Goal: Complete application form

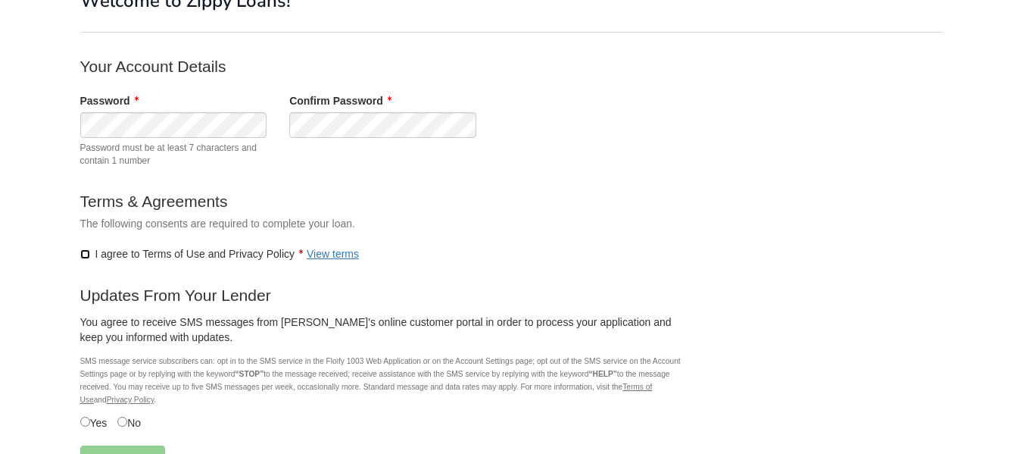
scroll to position [106, 0]
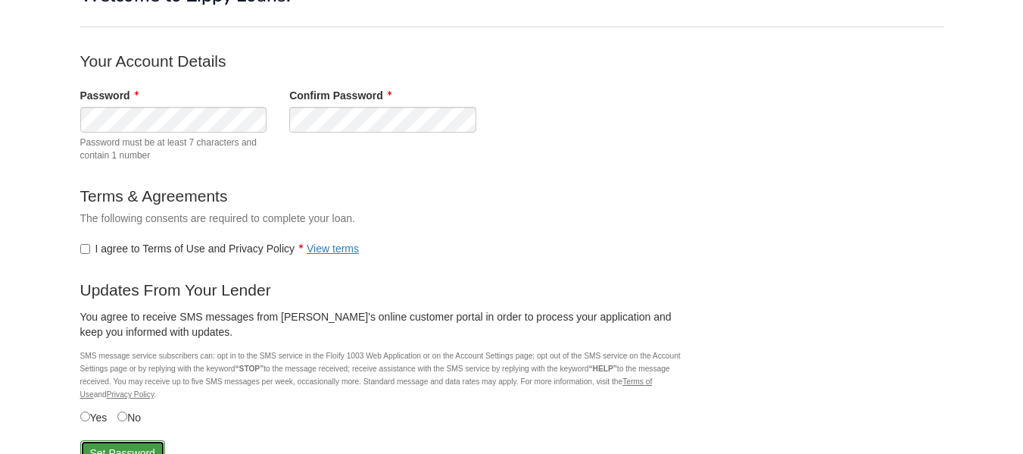
click at [115, 446] on button "Set Password" at bounding box center [122, 453] width 85 height 26
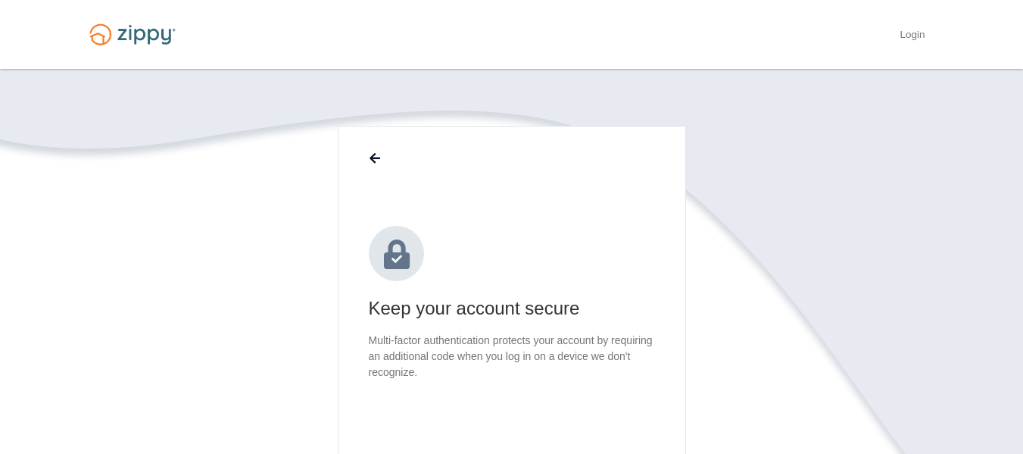
scroll to position [231, 0]
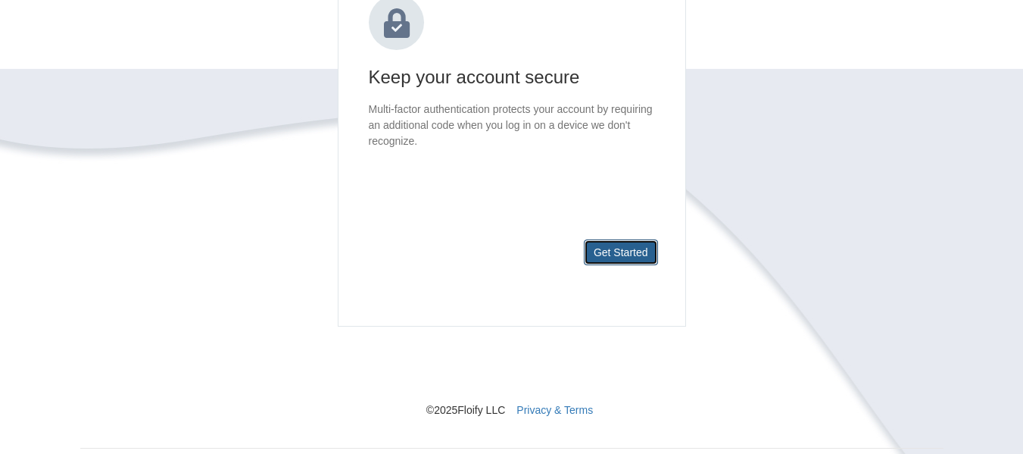
click at [642, 242] on button "Get Started" at bounding box center [621, 252] width 74 height 26
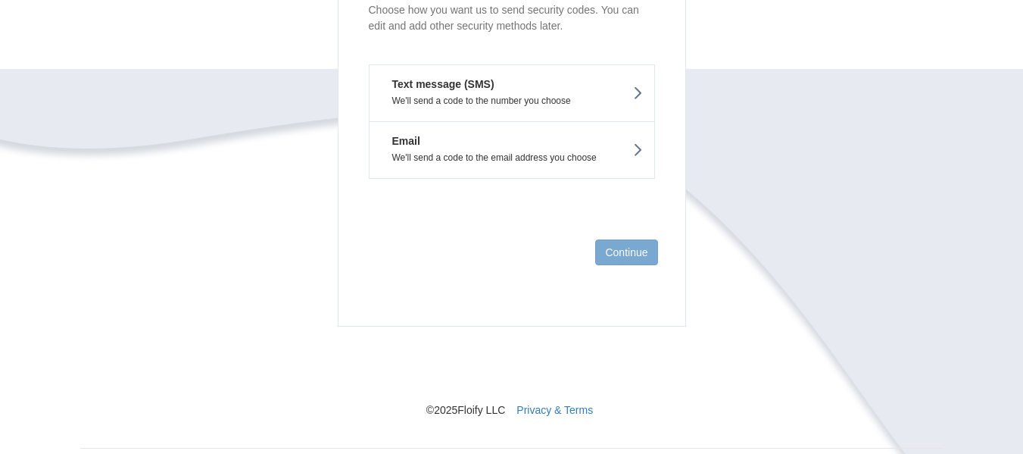
click at [604, 160] on p "We'll send a code to the email address you choose" at bounding box center [512, 157] width 262 height 11
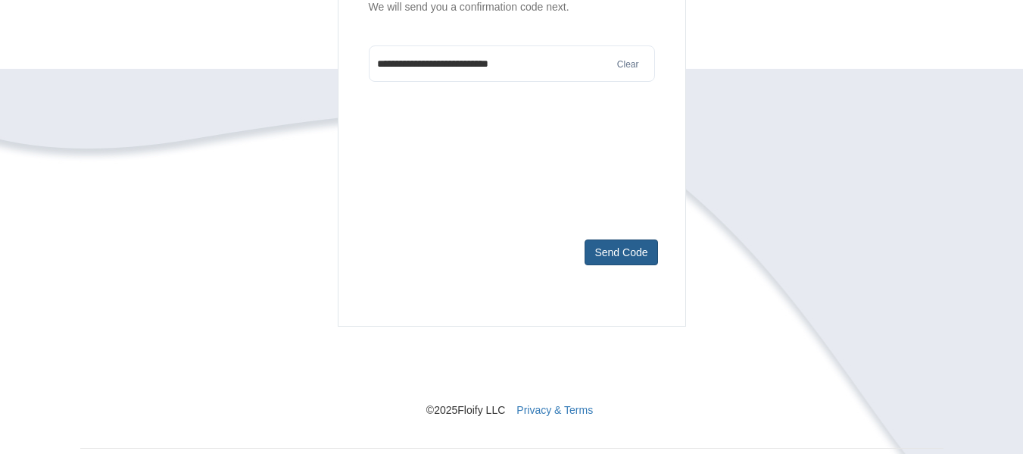
type input "**********"
click at [617, 245] on button "Send Code" at bounding box center [621, 252] width 73 height 26
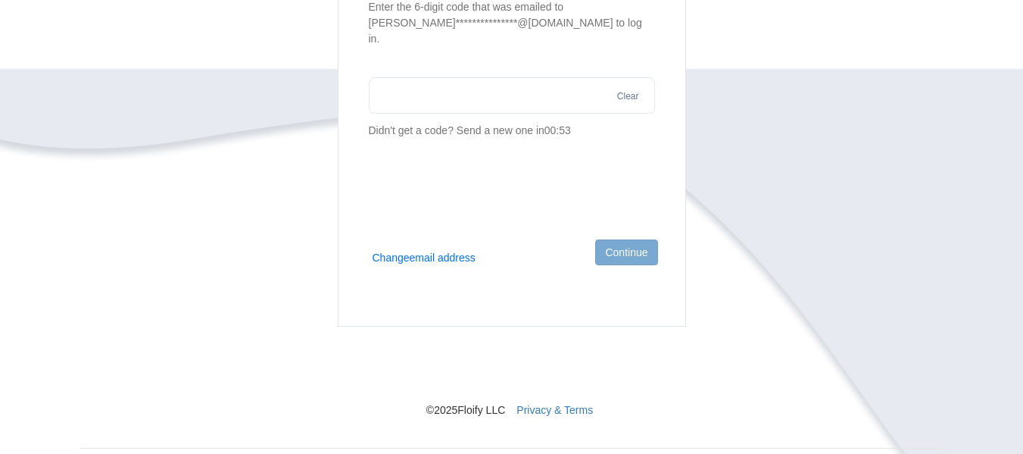
click at [447, 81] on input "text" at bounding box center [512, 95] width 286 height 36
type input "******"
click at [632, 255] on button "Continue" at bounding box center [626, 252] width 62 height 26
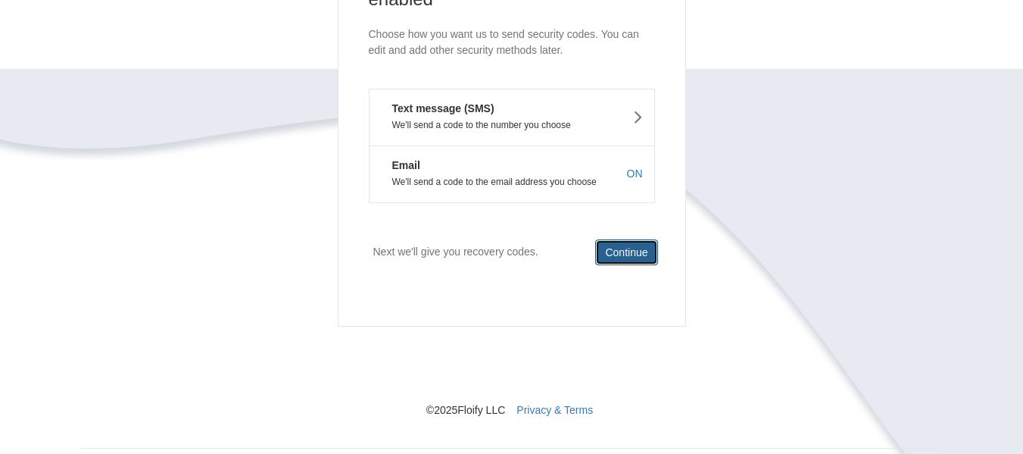
click at [632, 255] on button "Continue" at bounding box center [626, 252] width 62 height 26
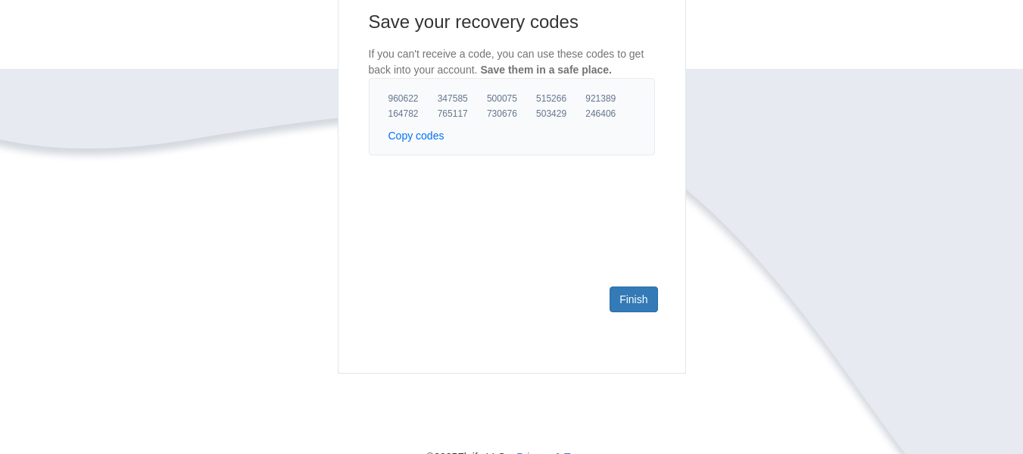
scroll to position [183, 0]
click at [421, 140] on button "Copy codes" at bounding box center [417, 137] width 56 height 15
click at [647, 295] on link "Finish" at bounding box center [634, 301] width 48 height 26
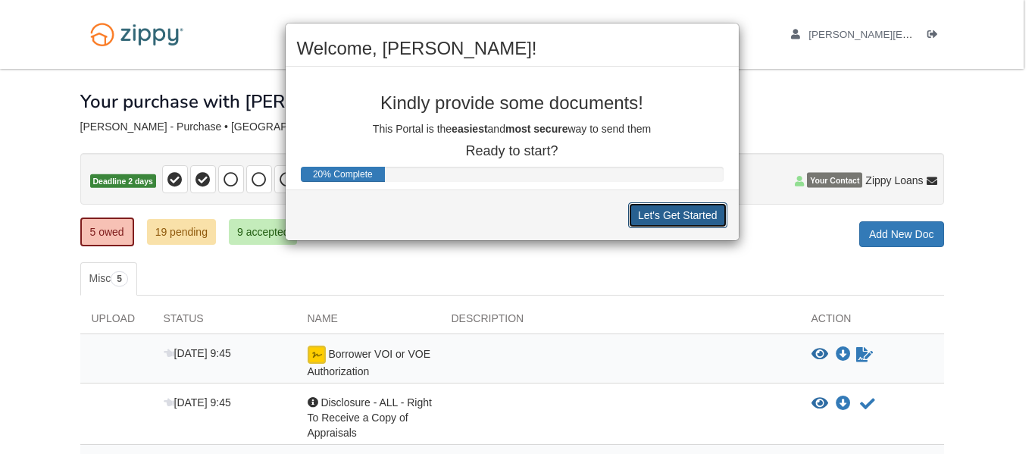
click at [675, 211] on button "Let's Get Started" at bounding box center [677, 215] width 99 height 26
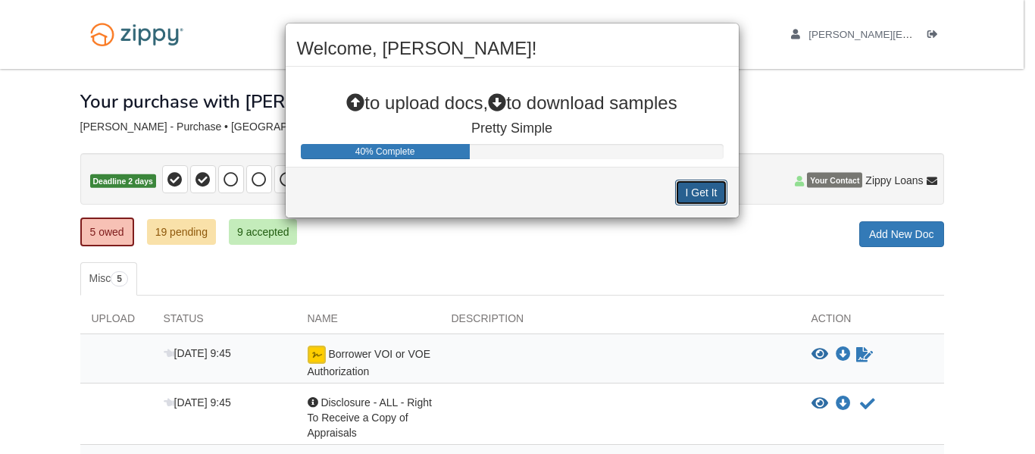
click at [696, 194] on button "I Get It" at bounding box center [701, 193] width 52 height 26
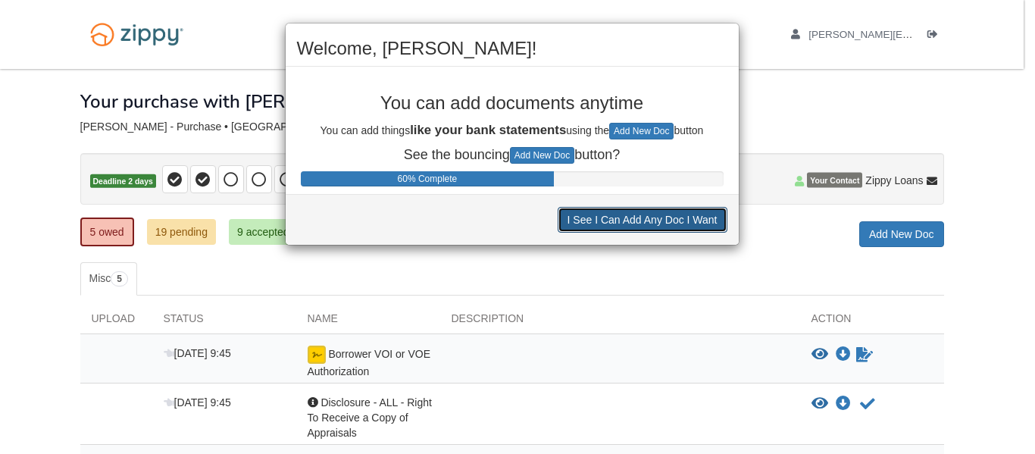
click at [700, 220] on button "I See I Can Add Any Doc I Want" at bounding box center [642, 220] width 170 height 26
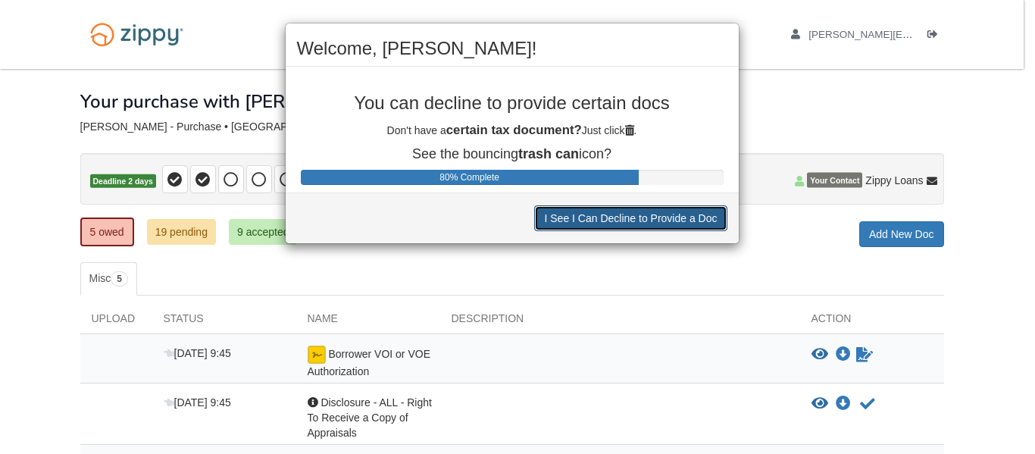
click at [700, 219] on button "I See I Can Decline to Provide a Doc" at bounding box center [630, 218] width 192 height 26
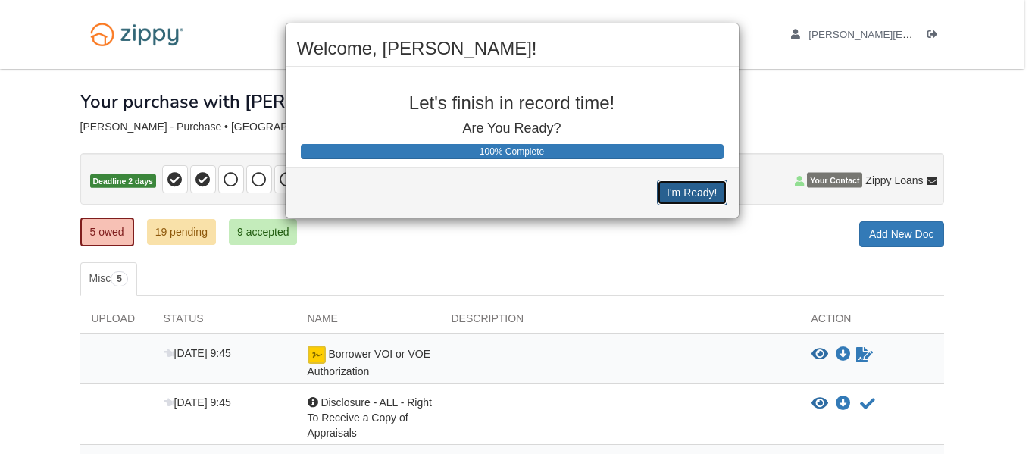
click at [695, 201] on button "I'm Ready!" at bounding box center [692, 193] width 70 height 26
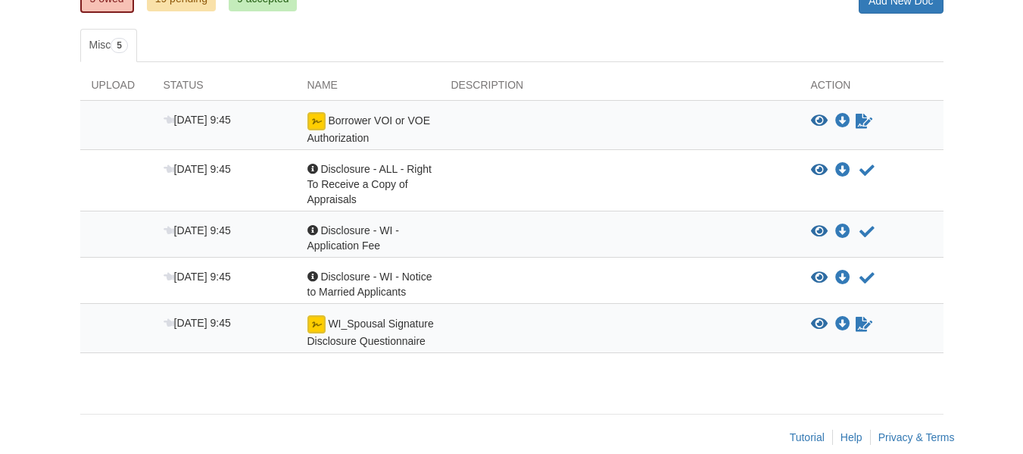
scroll to position [255, 0]
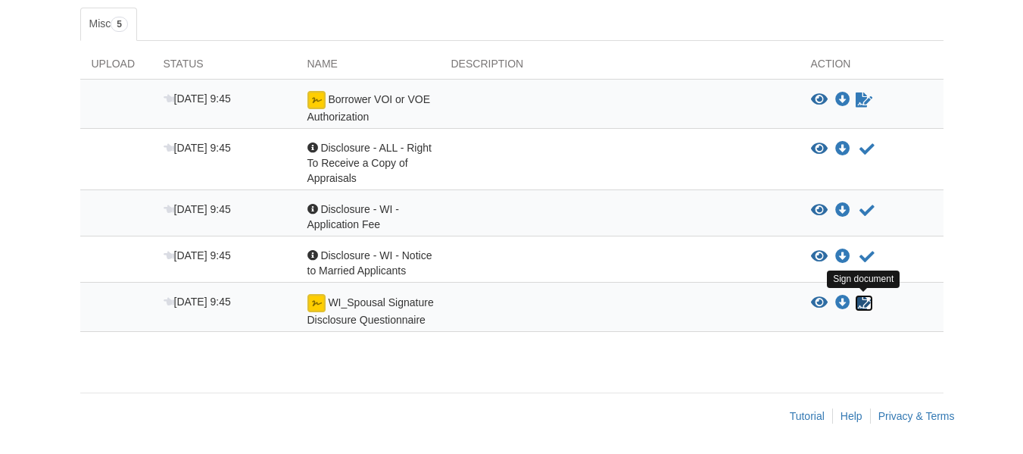
click at [856, 308] on icon "Sign Form" at bounding box center [864, 302] width 17 height 15
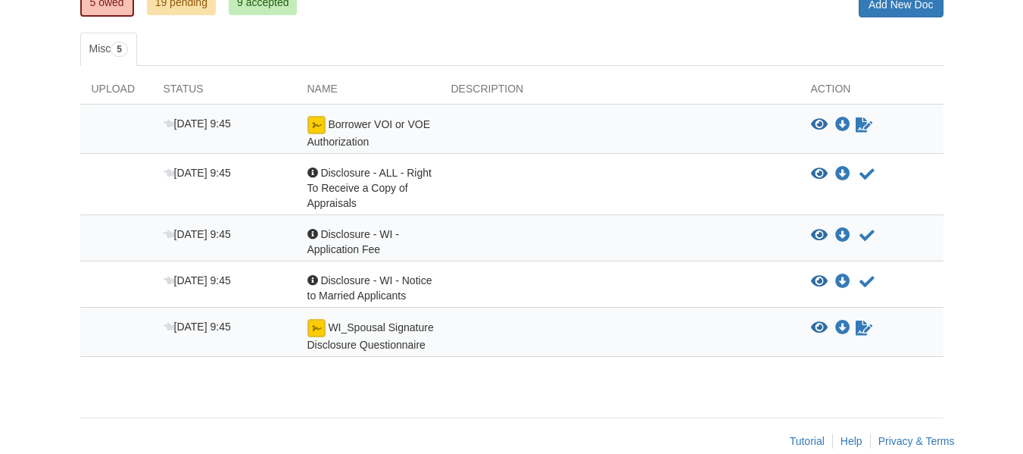
scroll to position [239, 0]
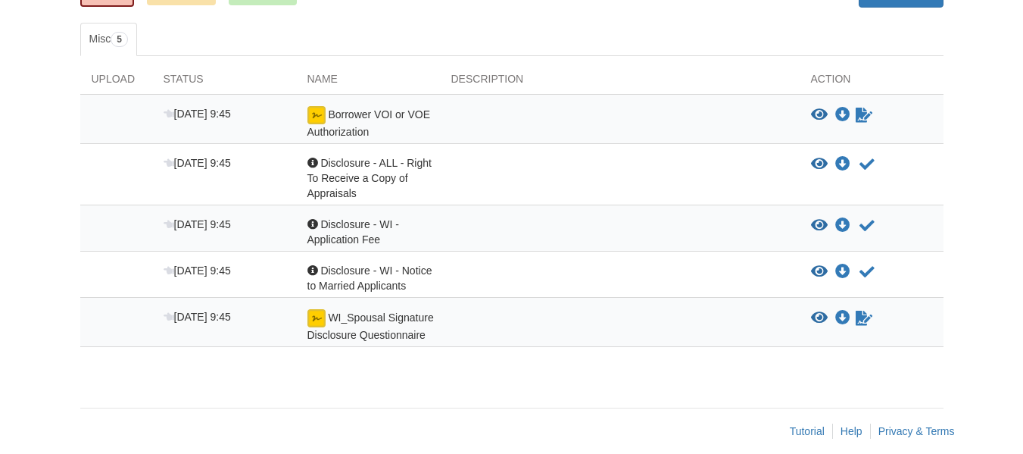
click at [1023, 226] on html "[PERSON_NAME][EMAIL_ADDRESS][DOMAIN_NAME] Logout ×" at bounding box center [511, 115] width 1023 height 708
click at [866, 111] on icon "Sign Form" at bounding box center [864, 115] width 17 height 15
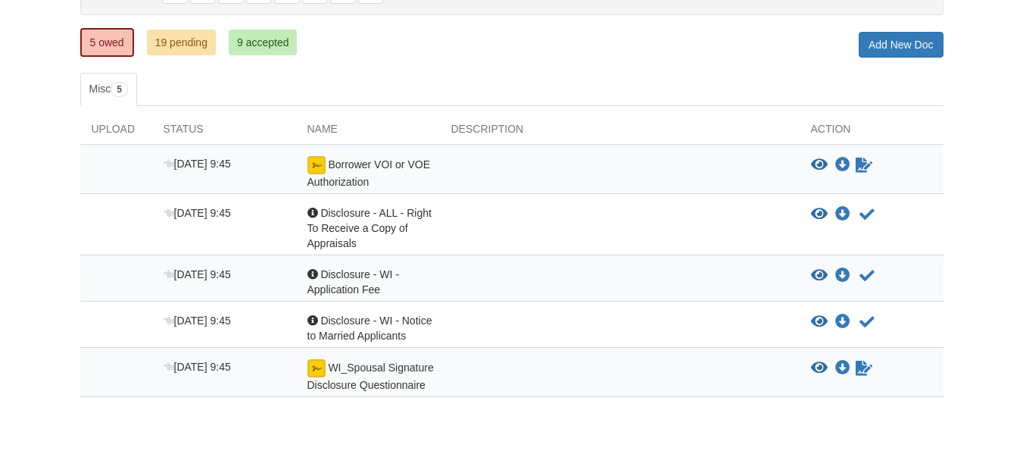
scroll to position [201, 0]
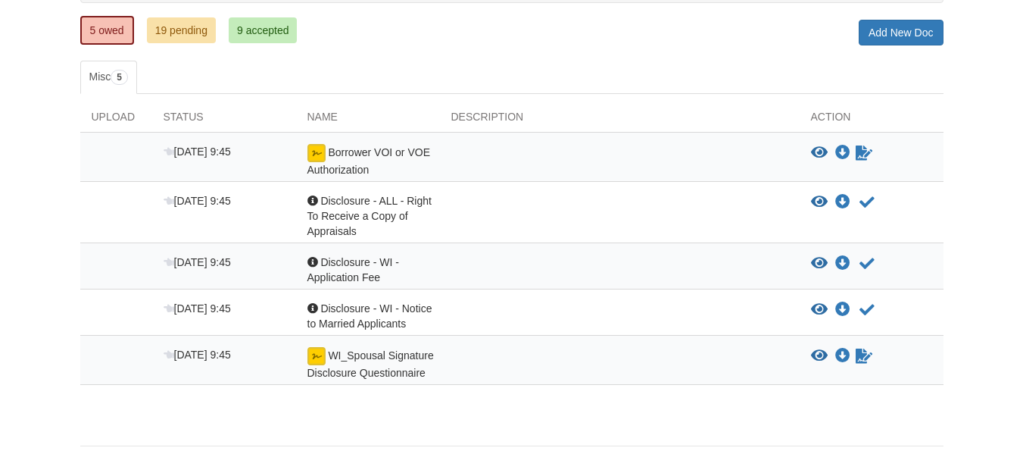
drag, startPoint x: 1034, startPoint y: 139, endPoint x: 1030, endPoint y: 260, distance: 121.3
click at [1023, 260] on html "johnson.paigemarie5@gmail.com Logout ×" at bounding box center [511, 153] width 1023 height 708
click at [864, 203] on icon "Acknowledge receipt of document" at bounding box center [867, 202] width 15 height 15
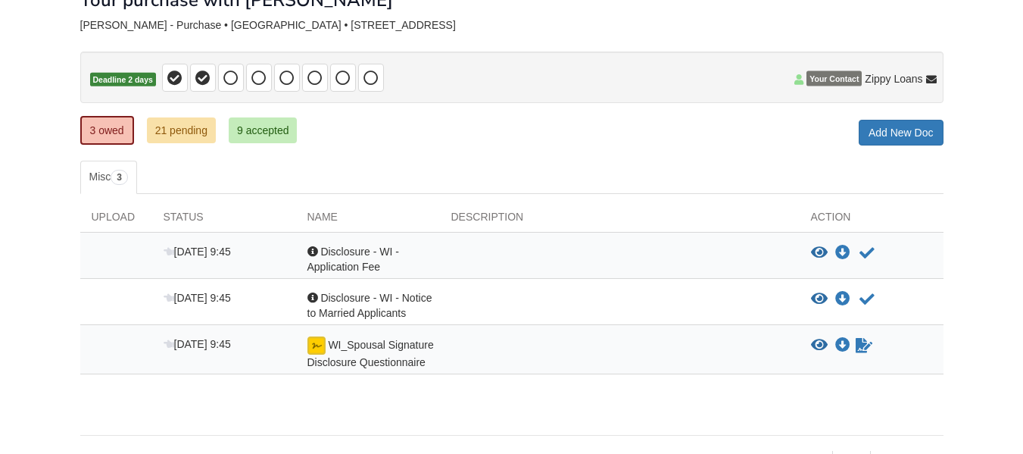
scroll to position [104, 0]
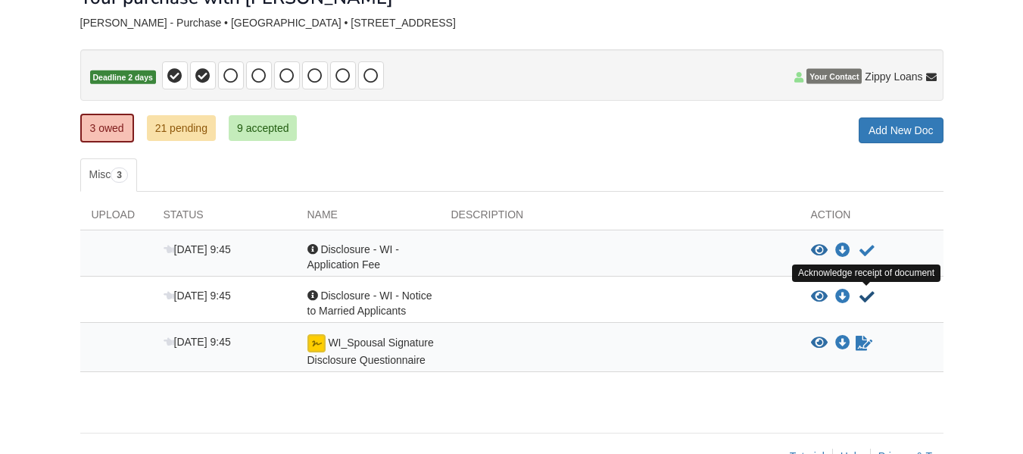
click at [861, 295] on icon "Acknowledge receipt of document" at bounding box center [867, 296] width 15 height 15
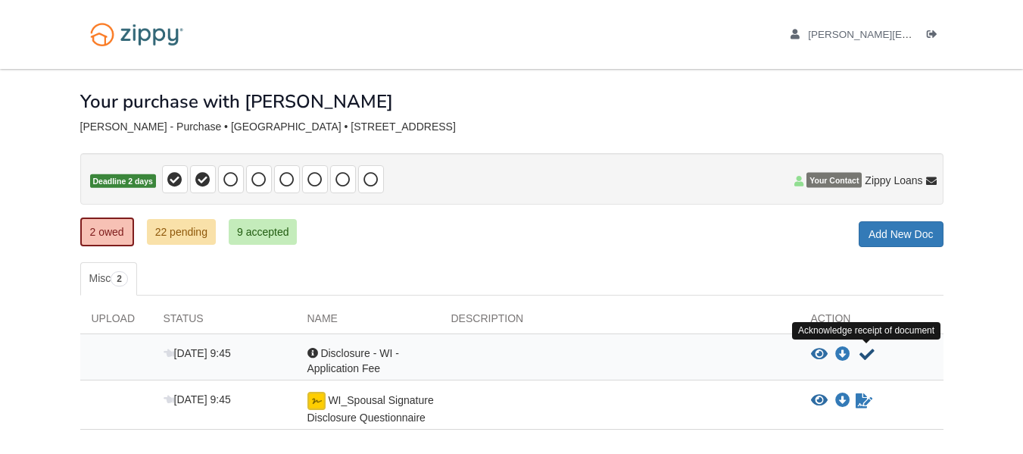
click at [870, 350] on icon "Acknowledge receipt of document" at bounding box center [867, 354] width 15 height 15
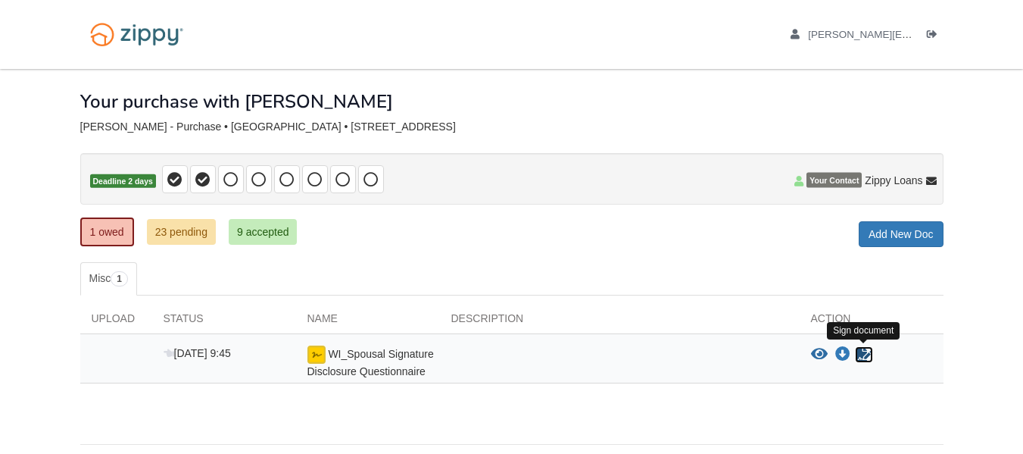
click at [866, 351] on icon "Sign Form" at bounding box center [864, 354] width 17 height 15
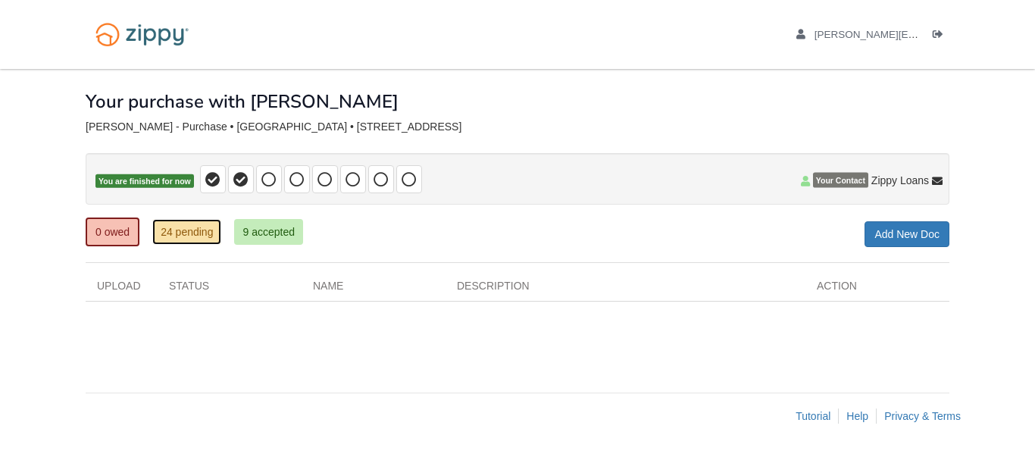
click at [202, 235] on link "24 pending" at bounding box center [186, 232] width 69 height 26
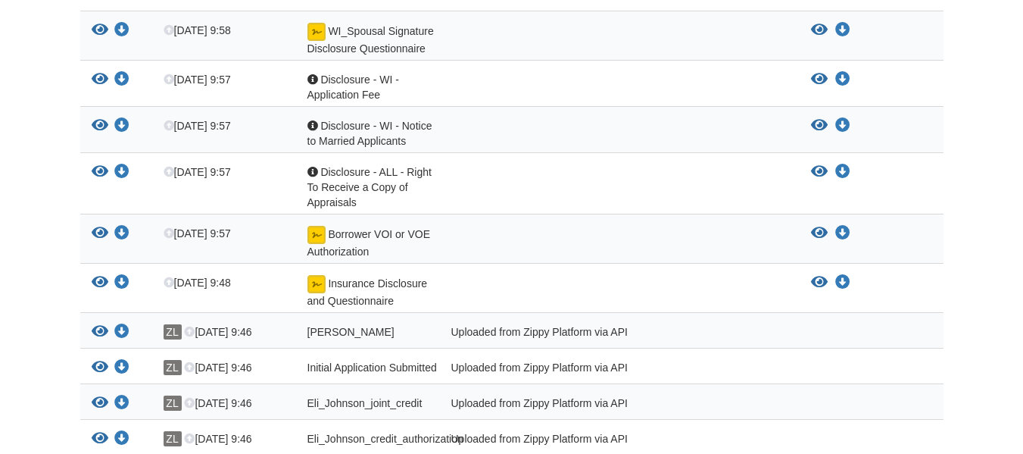
scroll to position [116, 0]
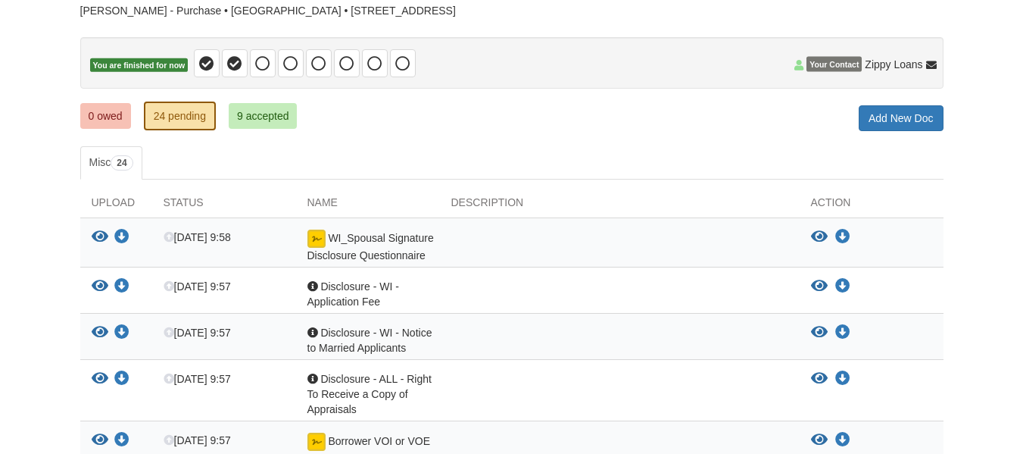
drag, startPoint x: 1029, startPoint y: 72, endPoint x: 1034, endPoint y: 99, distance: 27.8
